Goal: Find specific page/section: Find specific page/section

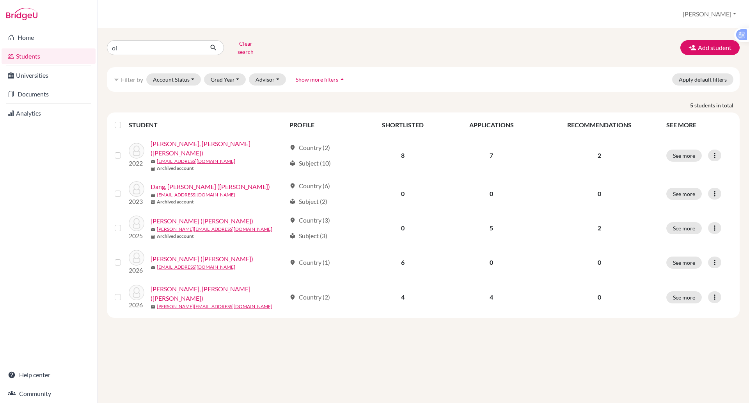
type input "o"
type input "[PERSON_NAME]"
click button "submit" at bounding box center [213, 47] width 21 height 15
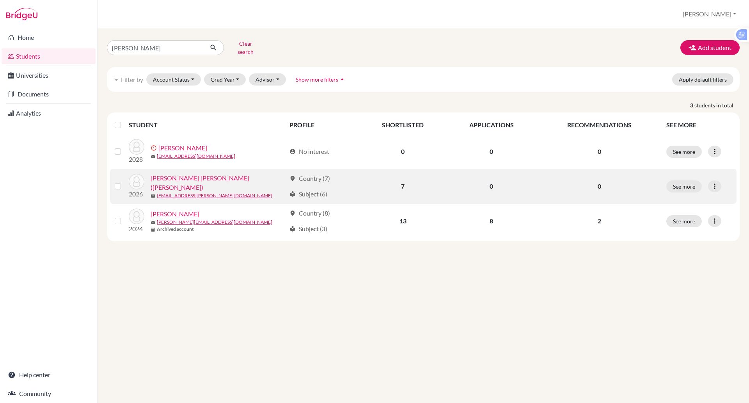
click at [213, 178] on link "[PERSON_NAME] [PERSON_NAME] ([PERSON_NAME])" at bounding box center [218, 182] width 135 height 19
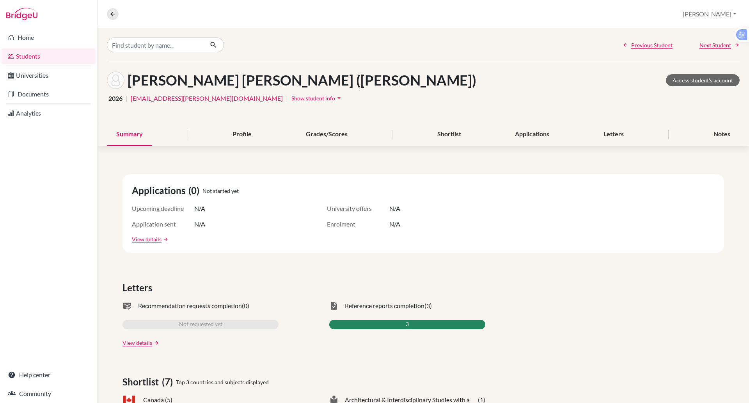
click at [292, 101] on span "Show student info" at bounding box center [314, 98] width 44 height 7
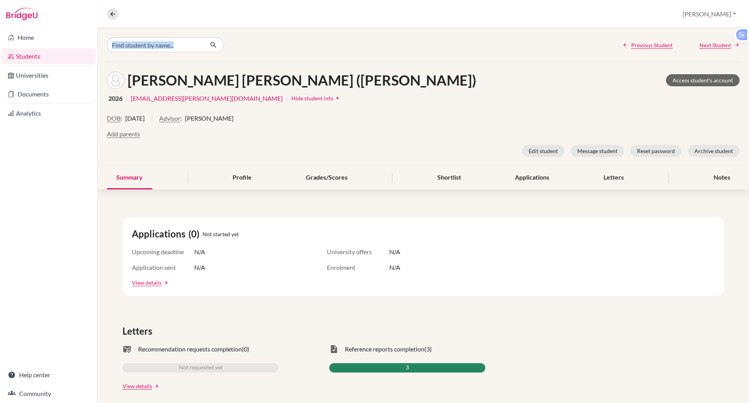
drag, startPoint x: 502, startPoint y: 17, endPoint x: 482, endPoint y: 49, distance: 37.7
click at [486, 44] on div "Overview Student details [PERSON_NAME] Profile School Settings Log out Previous…" at bounding box center [424, 201] width 652 height 403
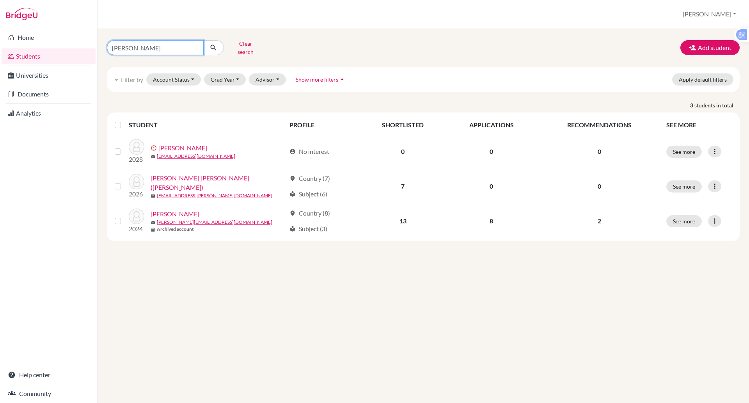
click at [158, 45] on input "[PERSON_NAME]" at bounding box center [155, 47] width 97 height 15
type input "i"
type input "[PERSON_NAME]"
click button "submit" at bounding box center [213, 47] width 21 height 15
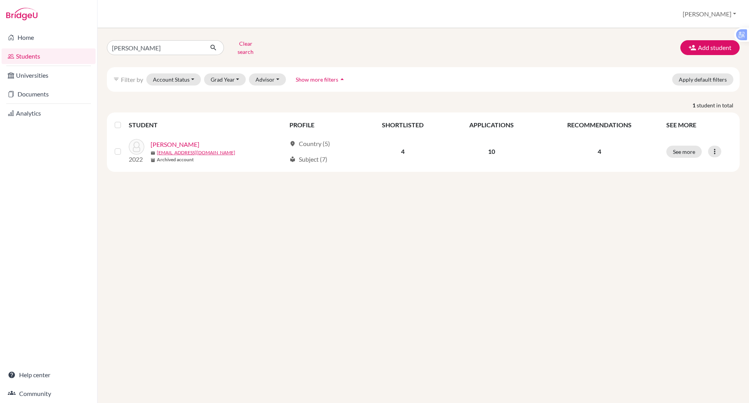
click at [382, 218] on div "[PERSON_NAME] search Add student filter_list Filter by Account Status Active ac…" at bounding box center [424, 215] width 652 height 375
